Goal: Task Accomplishment & Management: Manage account settings

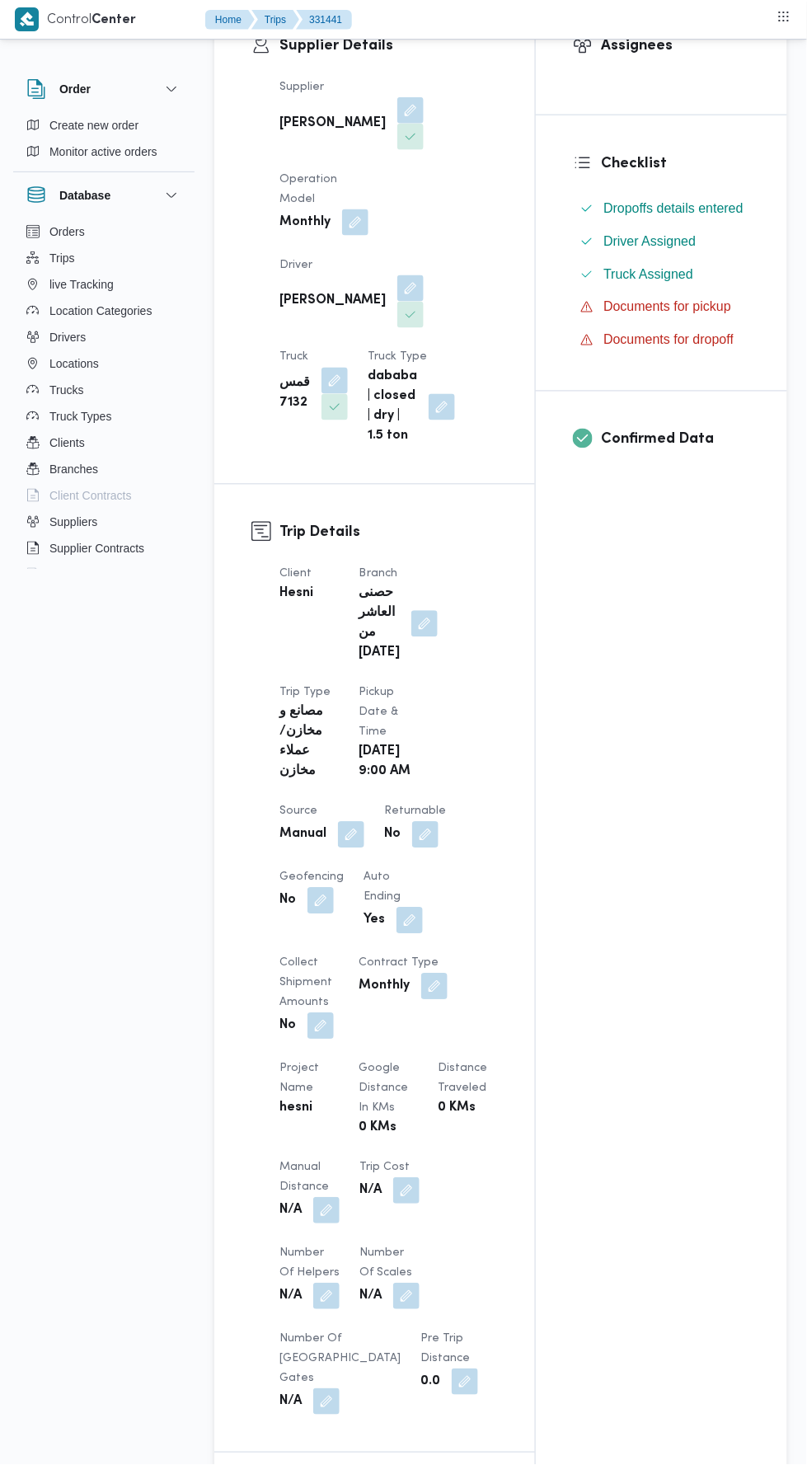
scroll to position [326, 0]
click at [412, 609] on button "button" at bounding box center [424, 622] width 26 height 26
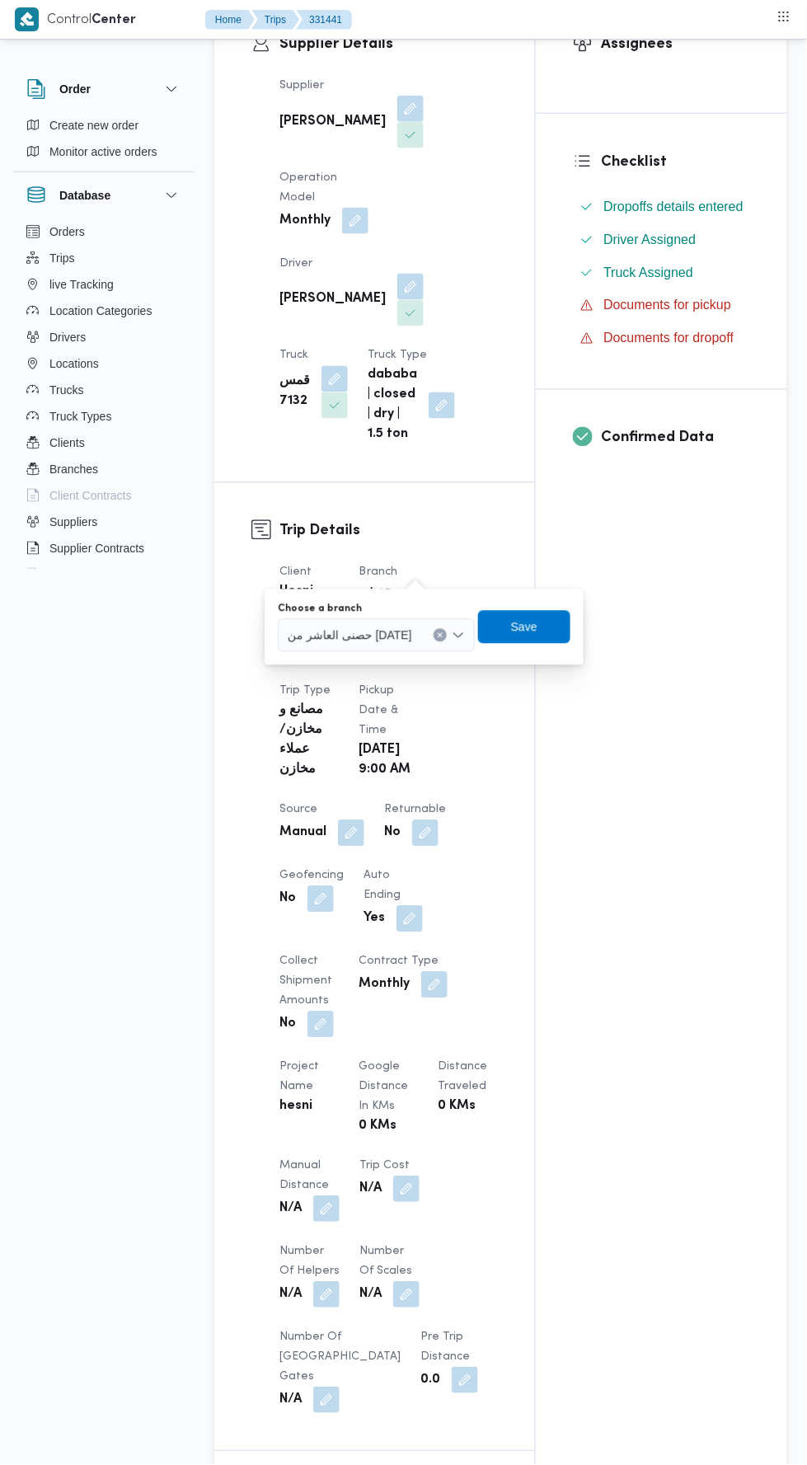
click at [369, 642] on span "حصنى العاشر من [DATE]" at bounding box center [350, 635] width 124 height 18
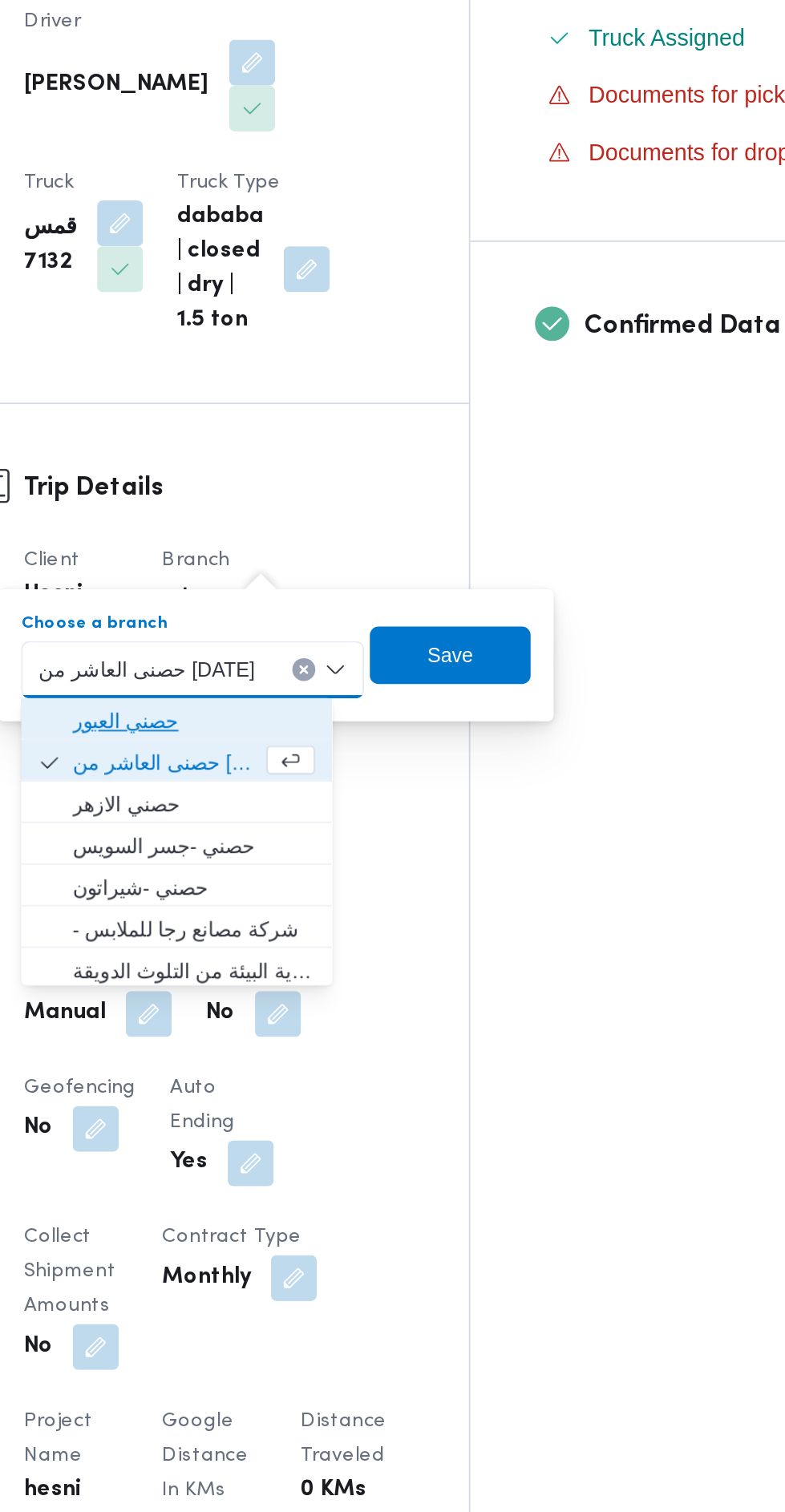
click at [326, 647] on span "حصني العبور" at bounding box center [366, 647] width 135 height 19
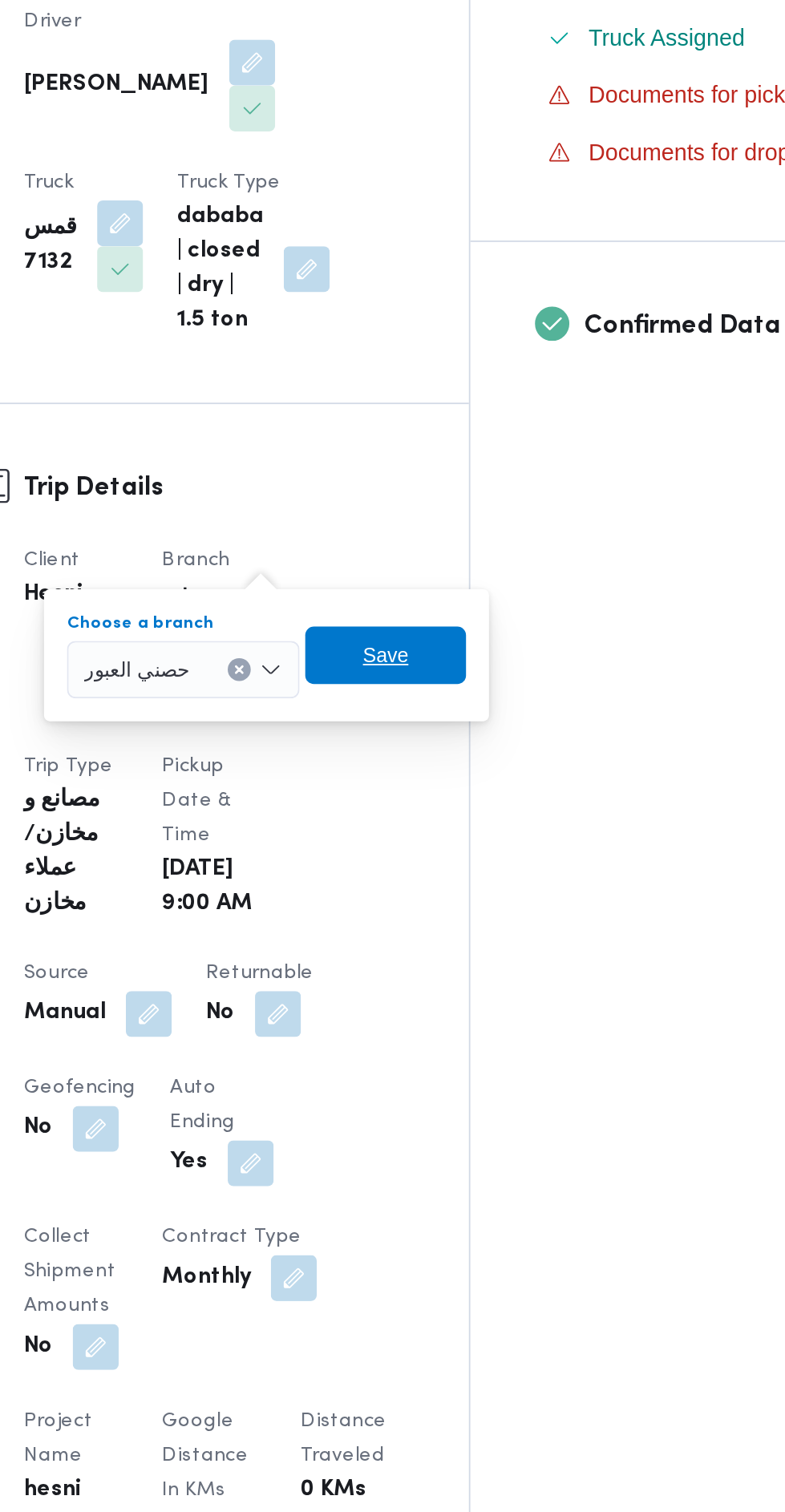
click at [497, 613] on span "Save" at bounding box center [474, 610] width 89 height 32
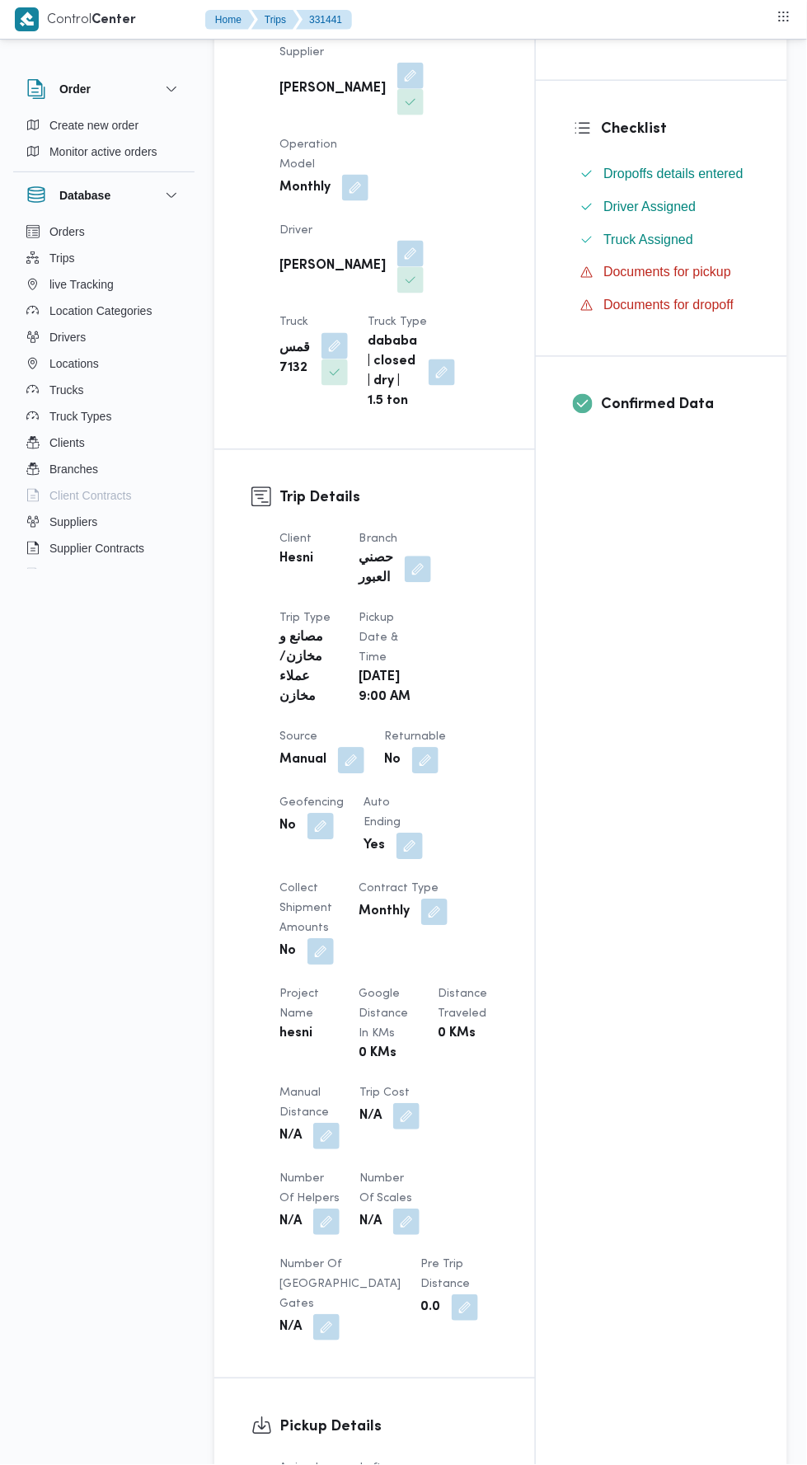
scroll to position [358, 0]
click at [347, 748] on button "button" at bounding box center [351, 761] width 26 height 26
click at [234, 800] on label "Is the trip operated through the driver app?" at bounding box center [308, 798] width 265 height 20
checkbox input "true"
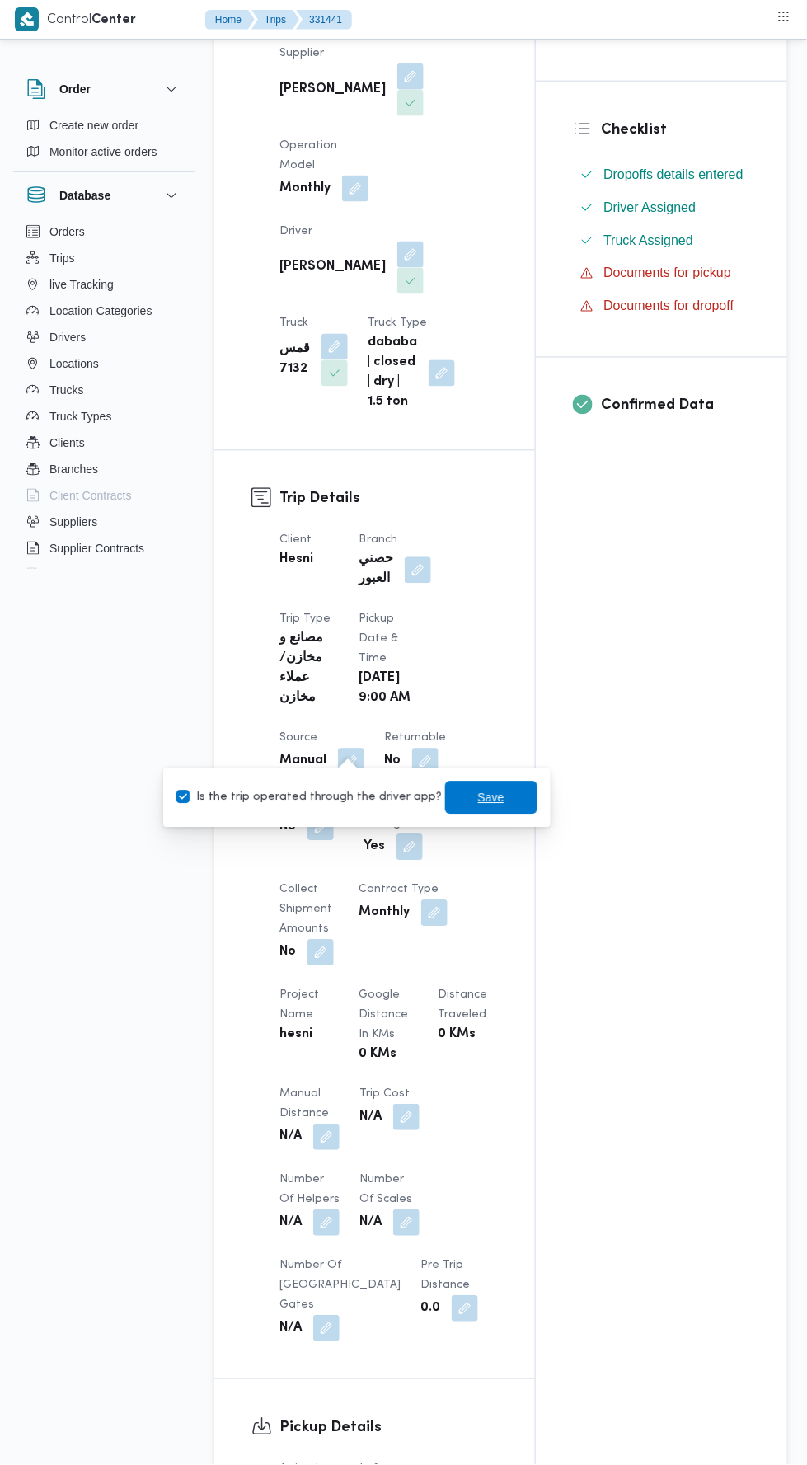
click at [517, 783] on span "Save" at bounding box center [491, 797] width 92 height 33
